Goal: Transaction & Acquisition: Purchase product/service

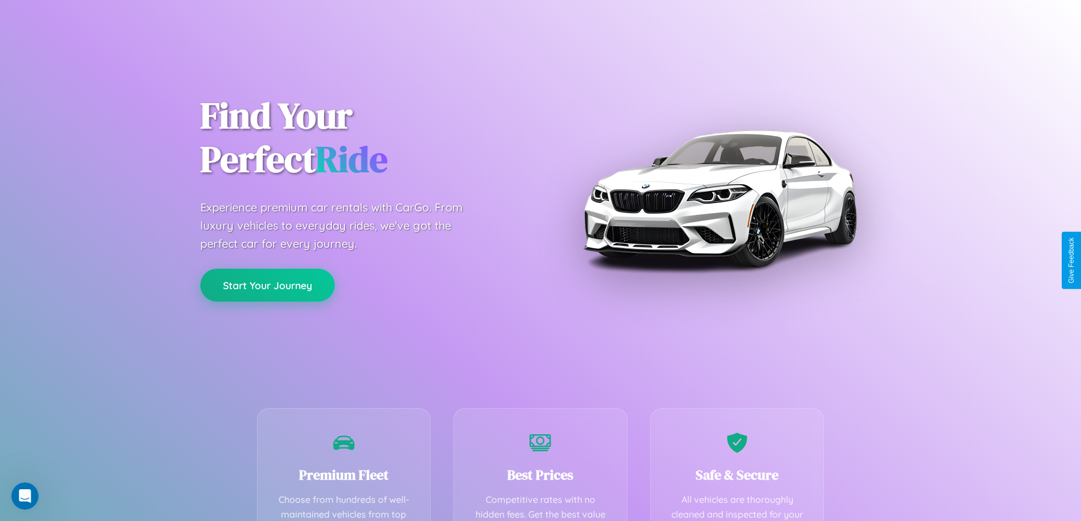
click at [267, 285] on button "Start Your Journey" at bounding box center [267, 285] width 134 height 33
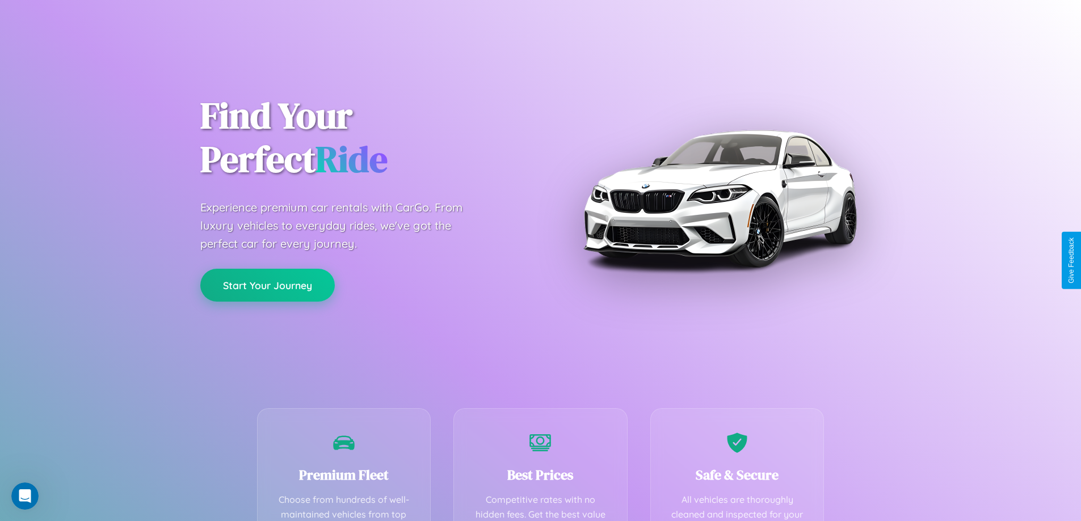
click at [267, 285] on button "Start Your Journey" at bounding box center [267, 285] width 134 height 33
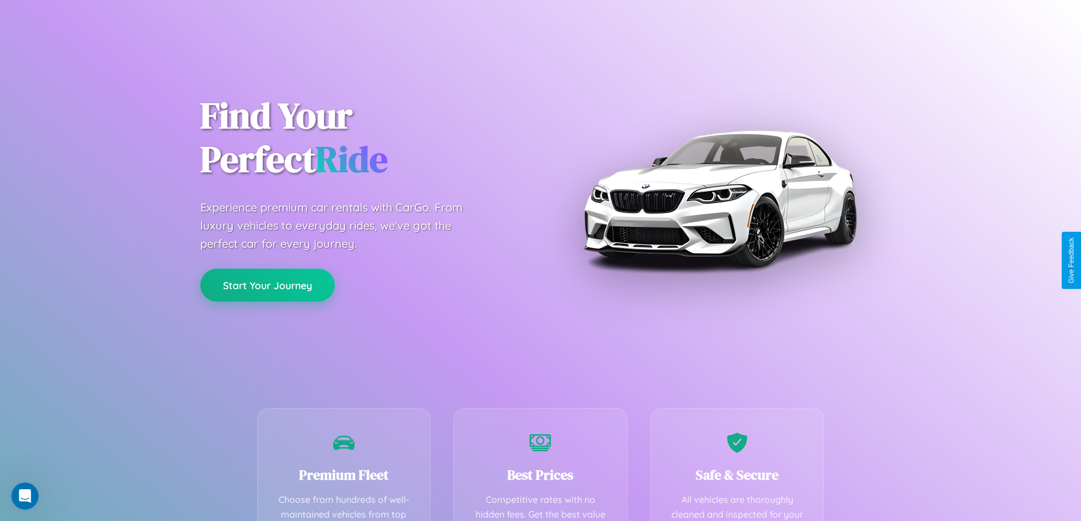
click at [267, 285] on button "Start Your Journey" at bounding box center [267, 285] width 134 height 33
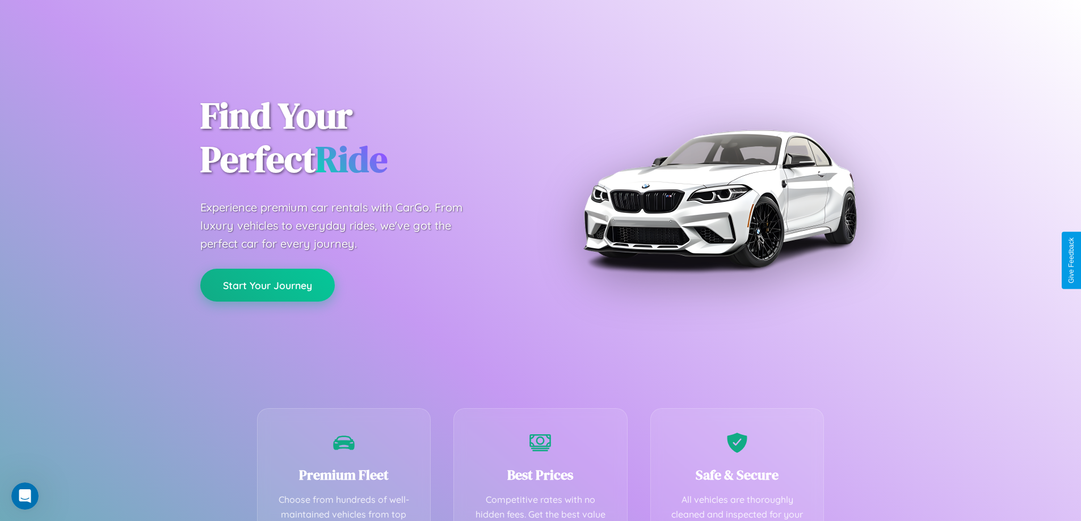
click at [267, 285] on button "Start Your Journey" at bounding box center [267, 285] width 134 height 33
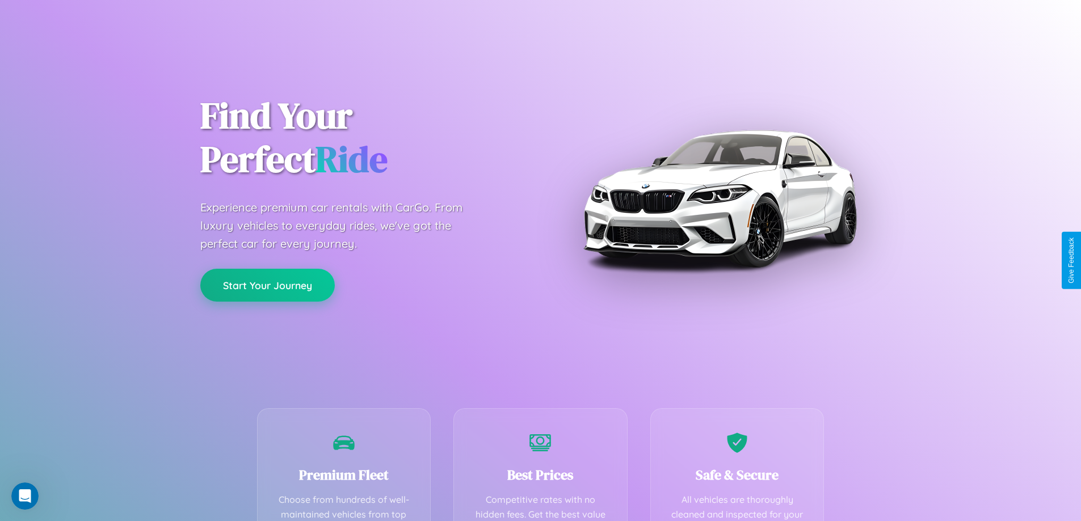
click at [267, 285] on button "Start Your Journey" at bounding box center [267, 285] width 134 height 33
